Goal: Information Seeking & Learning: Learn about a topic

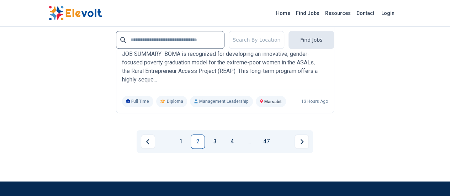
scroll to position [1702, 0]
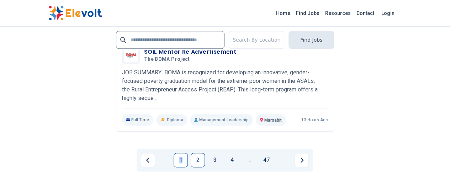
click at [182, 153] on link "1" at bounding box center [181, 160] width 14 height 14
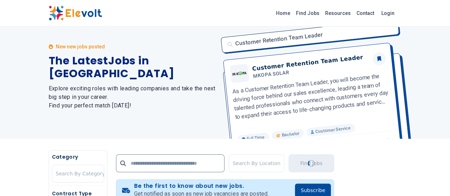
scroll to position [2, 0]
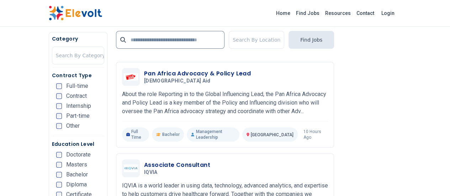
scroll to position [1474, 0]
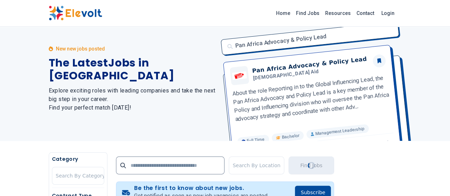
scroll to position [0, 0]
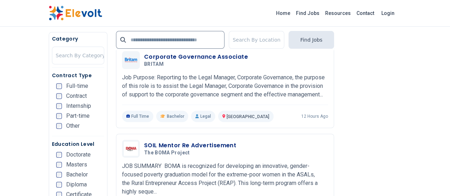
scroll to position [1472, 0]
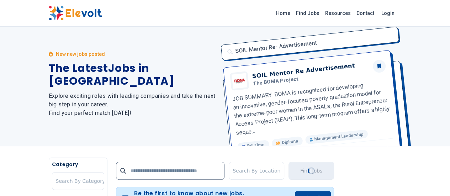
scroll to position [0, 0]
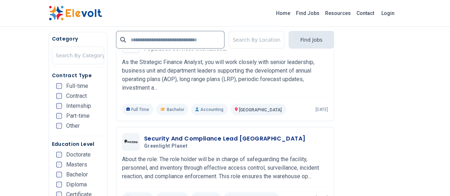
scroll to position [905, 0]
